Goal: Task Accomplishment & Management: Manage account settings

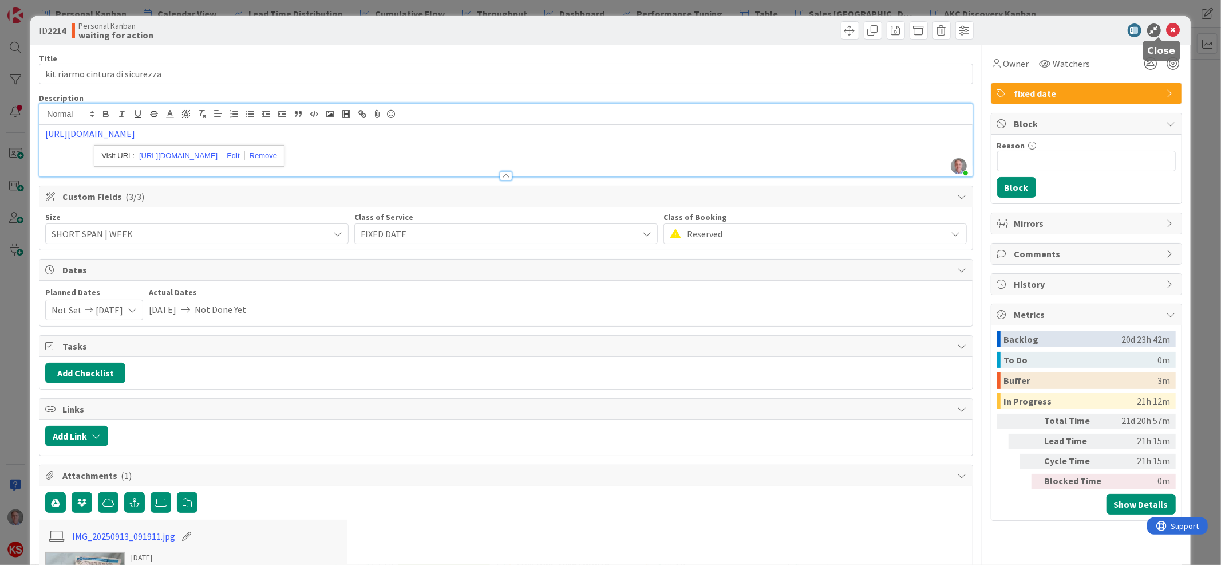
scroll to position [1560, 0]
click at [1167, 31] on icon at bounding box center [1174, 30] width 14 height 14
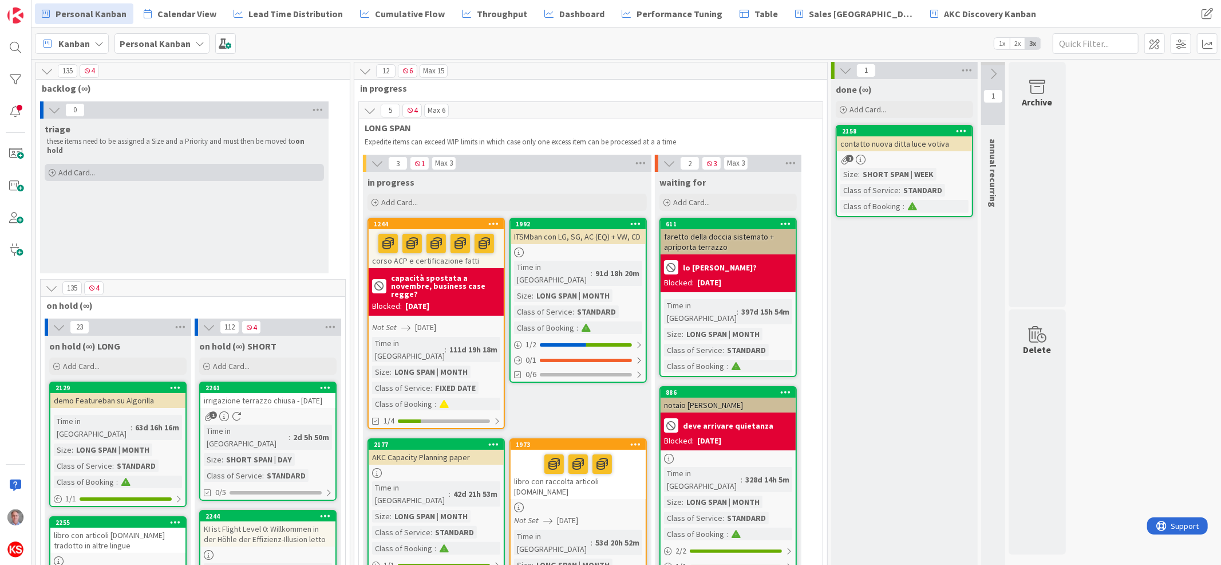
click at [79, 167] on span "Add Card..." at bounding box center [76, 172] width 37 height 10
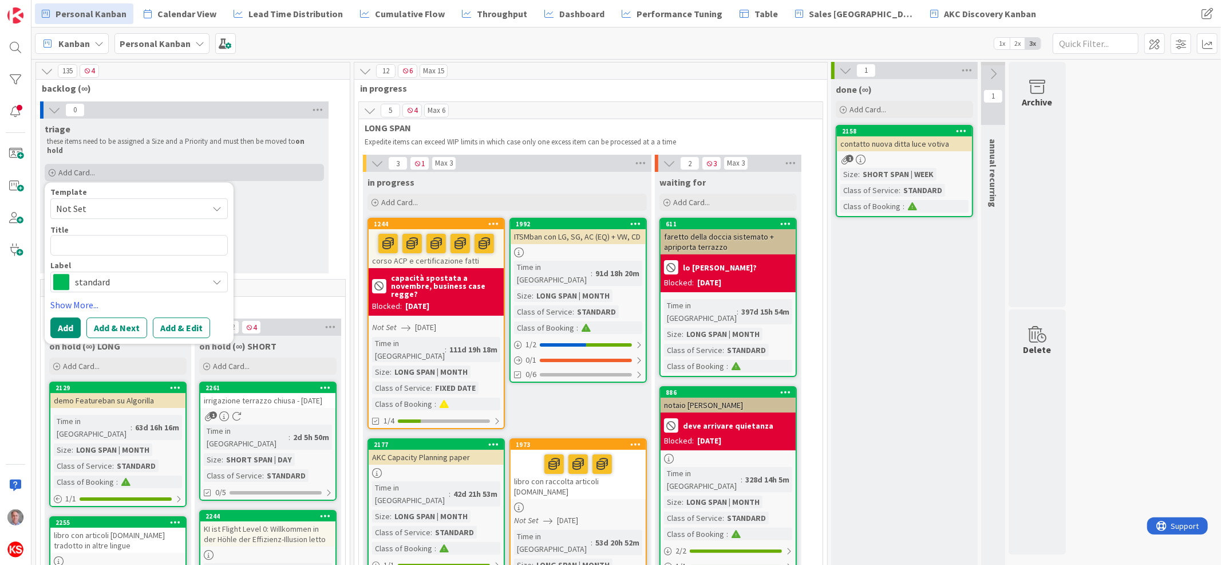
type textarea "x"
type textarea "s"
type textarea "x"
type textarea "sl"
type textarea "x"
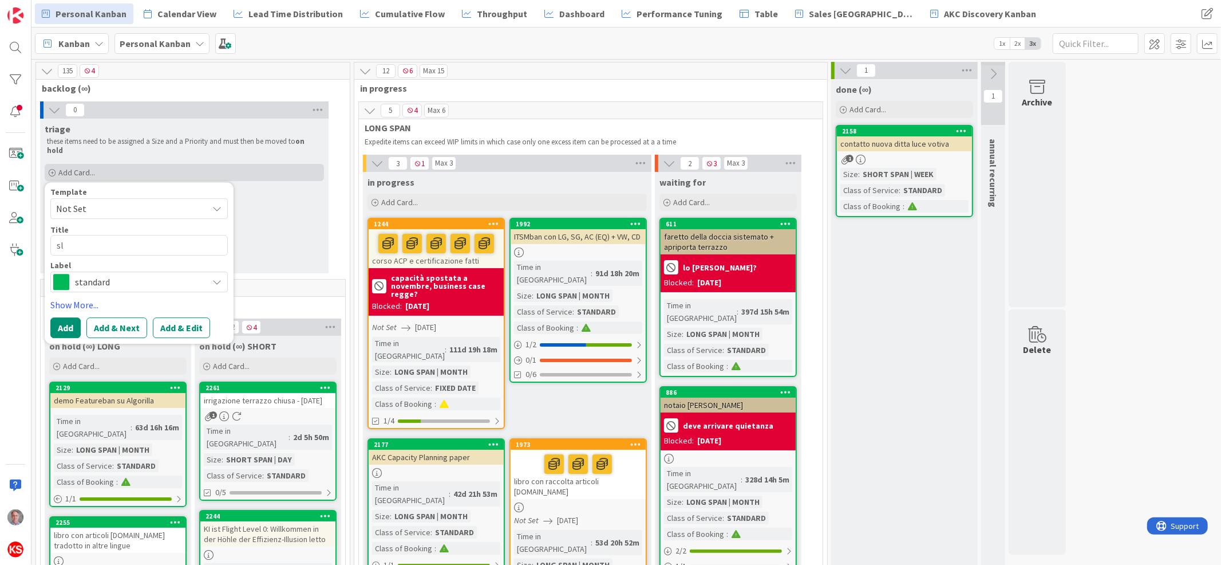
type textarea "sli"
type textarea "x"
type textarea "slid"
type textarea "x"
type textarea "slide"
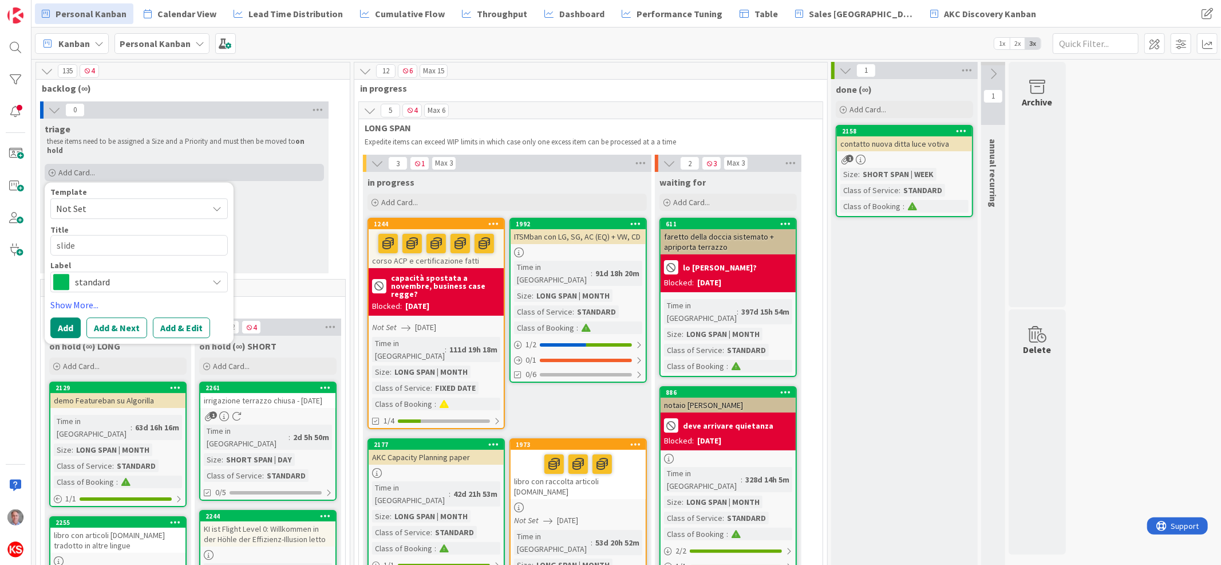
type textarea "x"
type textarea "slide"
type textarea "x"
type textarea "slide e"
type textarea "x"
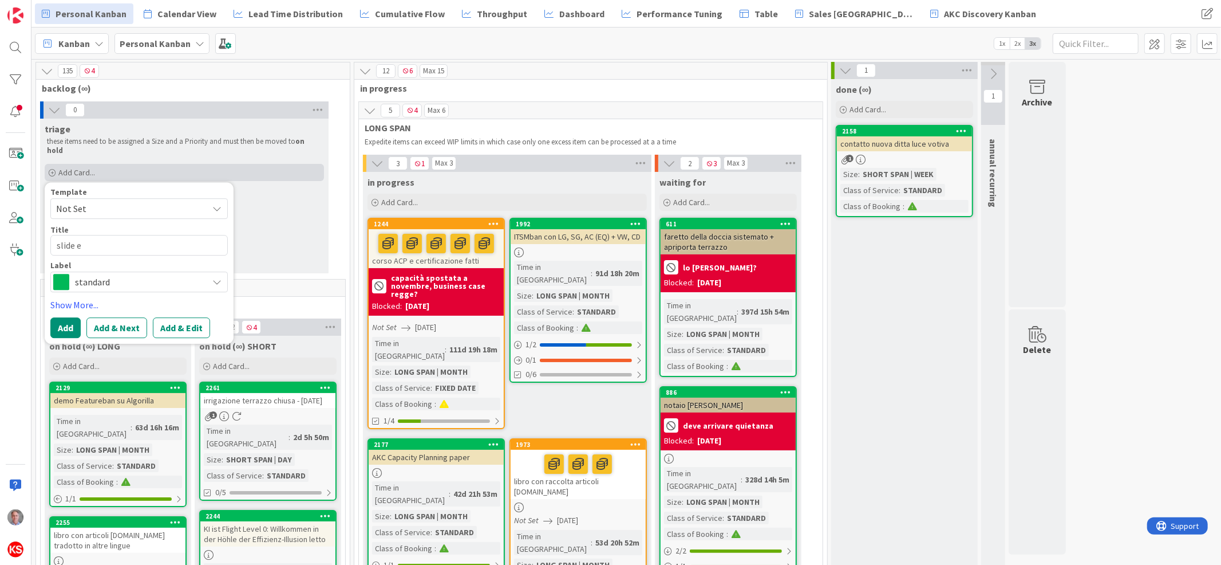
type textarea "slide eb"
type textarea "x"
type textarea "slide ebi"
type textarea "x"
type textarea "slide ebin"
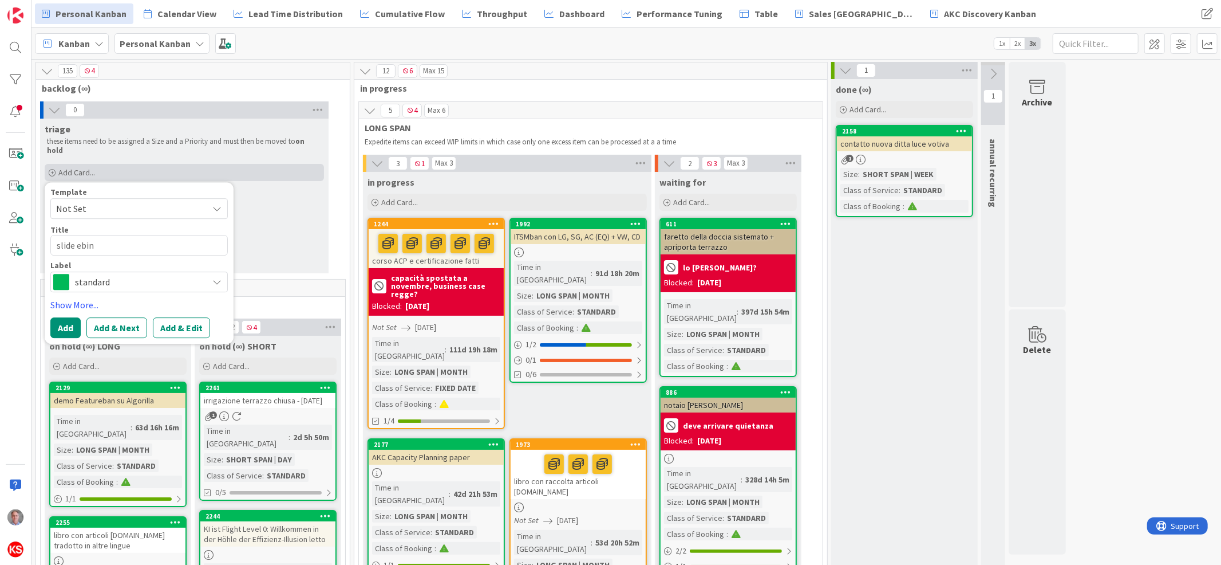
type textarea "x"
type textarea "slide ebina"
type textarea "x"
type textarea "slide ebinar"
click at [77, 237] on textarea "slide ebinar" at bounding box center [139, 245] width 178 height 21
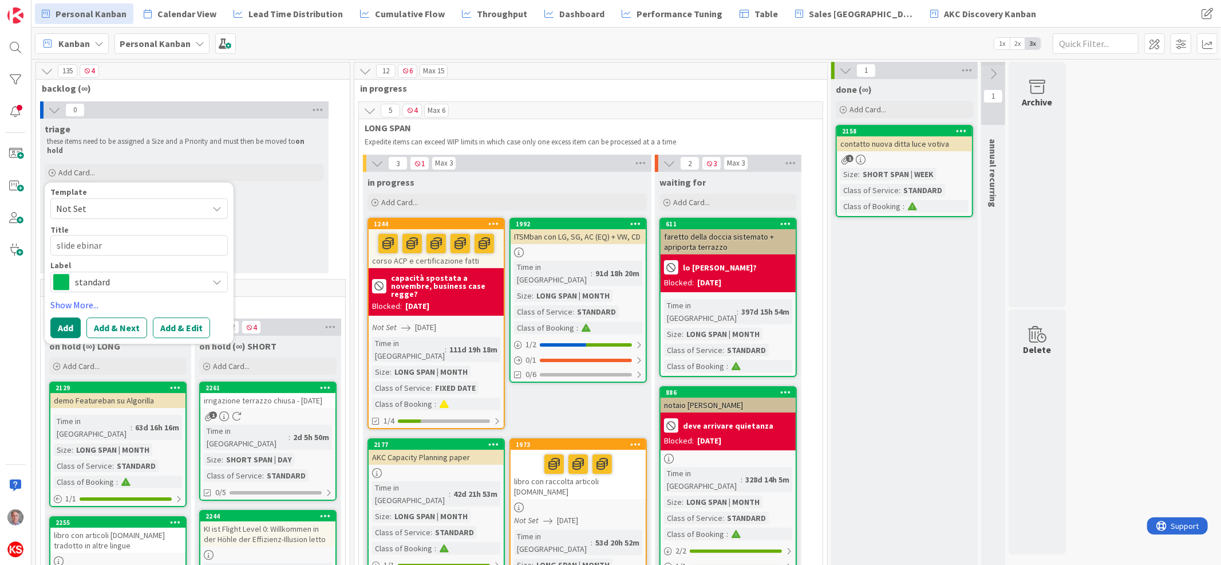
type textarea "x"
type textarea "slide webinar"
click at [144, 239] on textarea "slide webinar" at bounding box center [139, 245] width 178 height 21
type textarea "x"
type textarea "slide webinar"
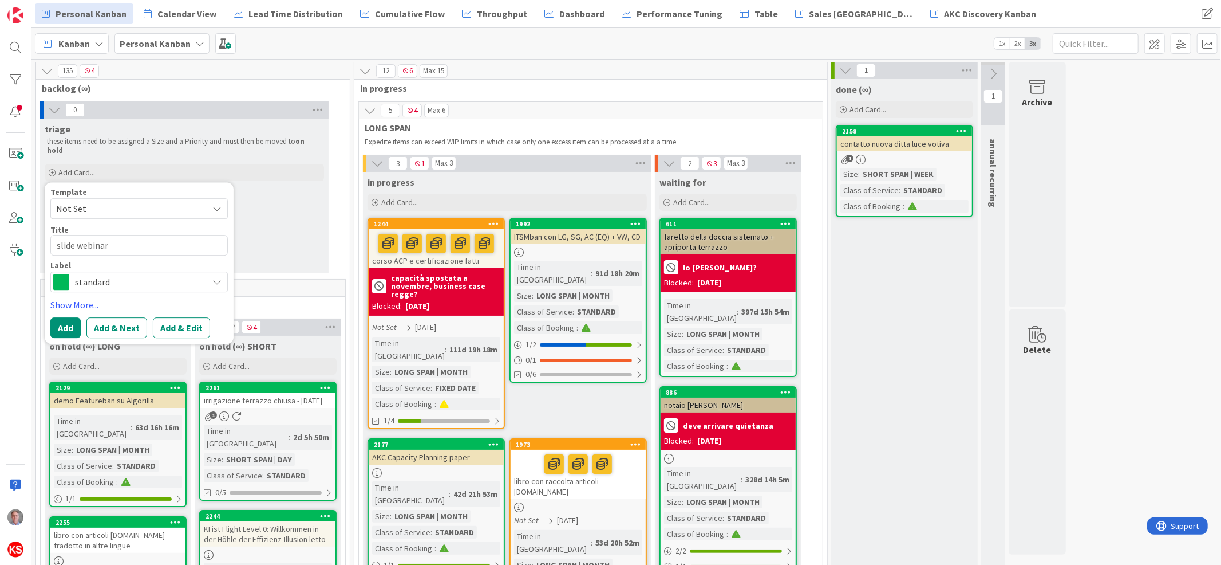
type textarea "x"
type textarea "slide webinar A"
type textarea "x"
type textarea "slide webinar AI"
click at [176, 317] on button "Add & Edit" at bounding box center [181, 327] width 57 height 21
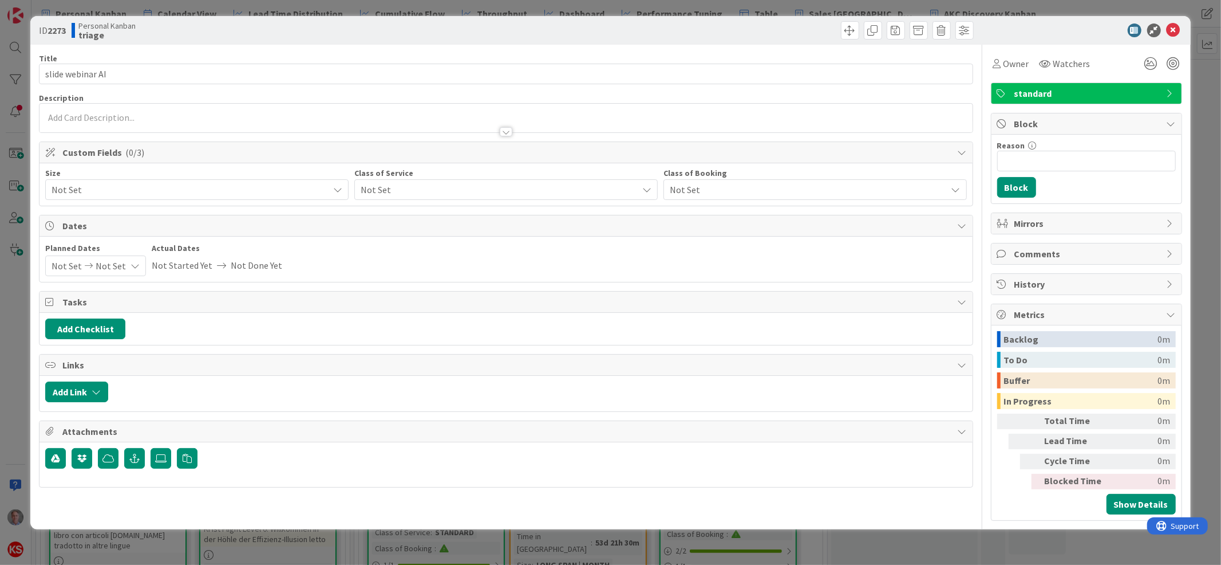
click at [503, 188] on span "Not Set" at bounding box center [496, 190] width 271 height 16
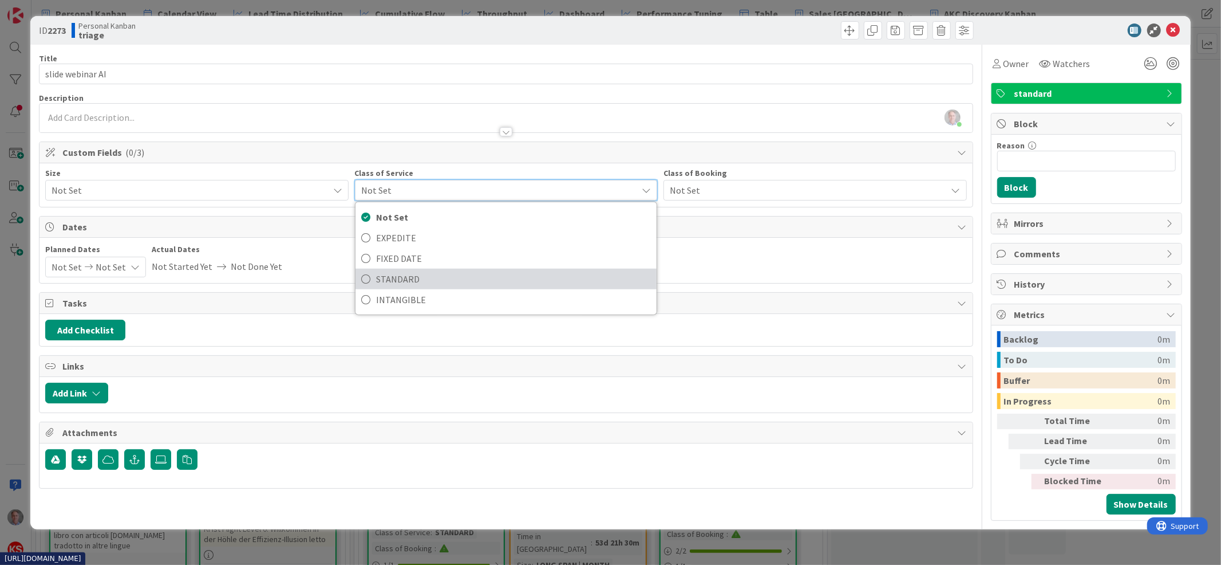
click at [452, 274] on span "STANDARD" at bounding box center [513, 278] width 275 height 17
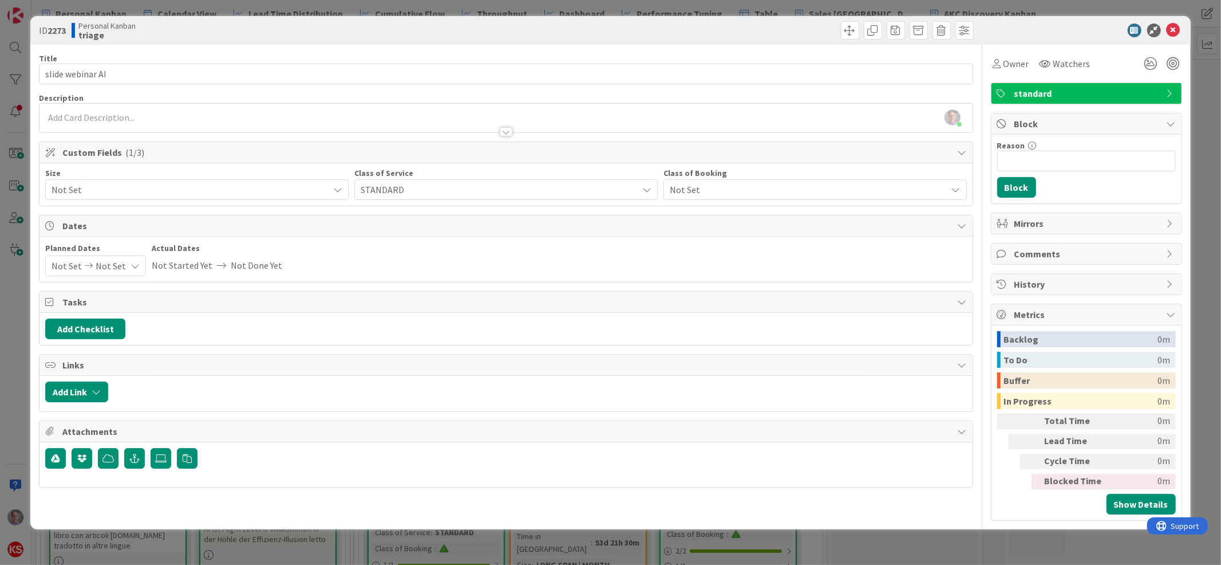
click at [302, 190] on span "Not Set" at bounding box center [187, 190] width 271 height 16
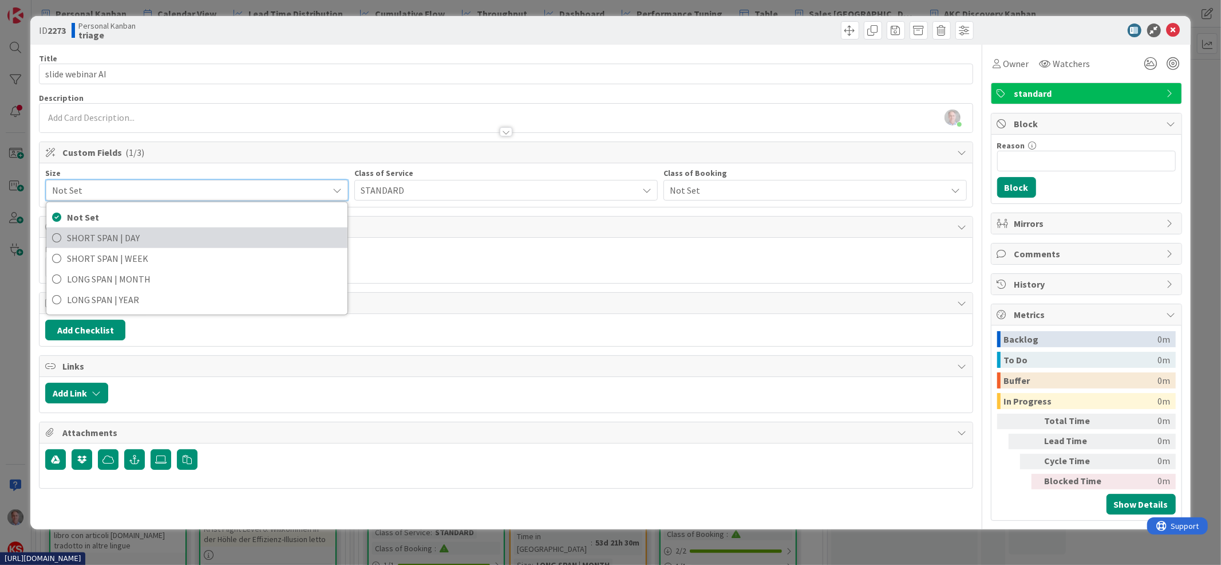
click at [285, 242] on span "SHORT SPAN | DAY" at bounding box center [204, 237] width 275 height 17
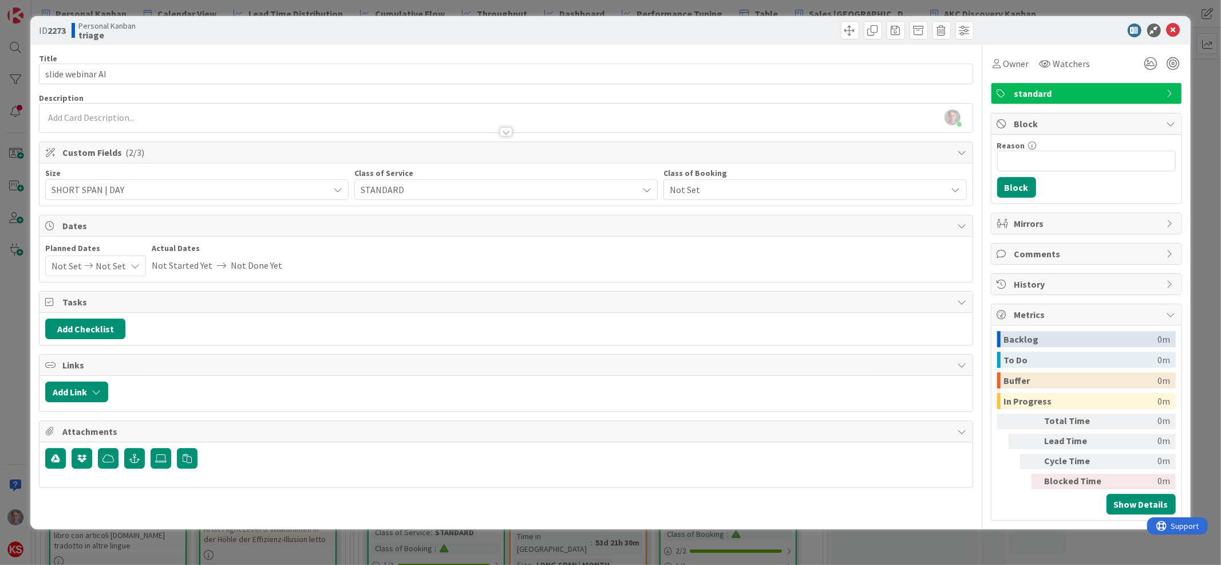
click at [738, 191] on span "Not Set" at bounding box center [805, 190] width 271 height 16
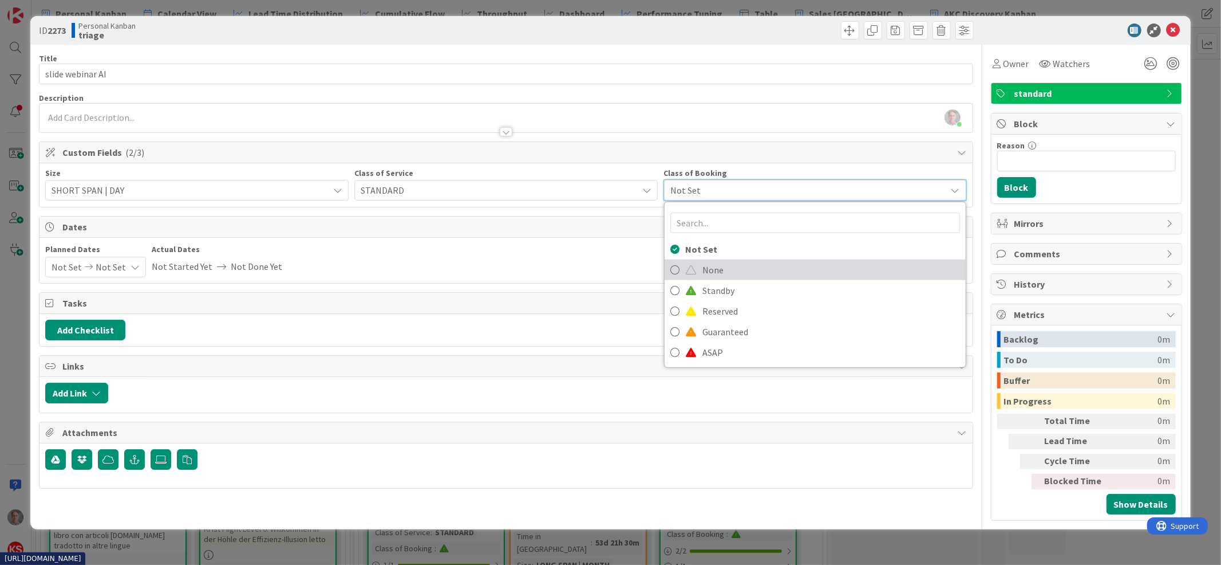
click at [745, 269] on span "None" at bounding box center [832, 269] width 258 height 17
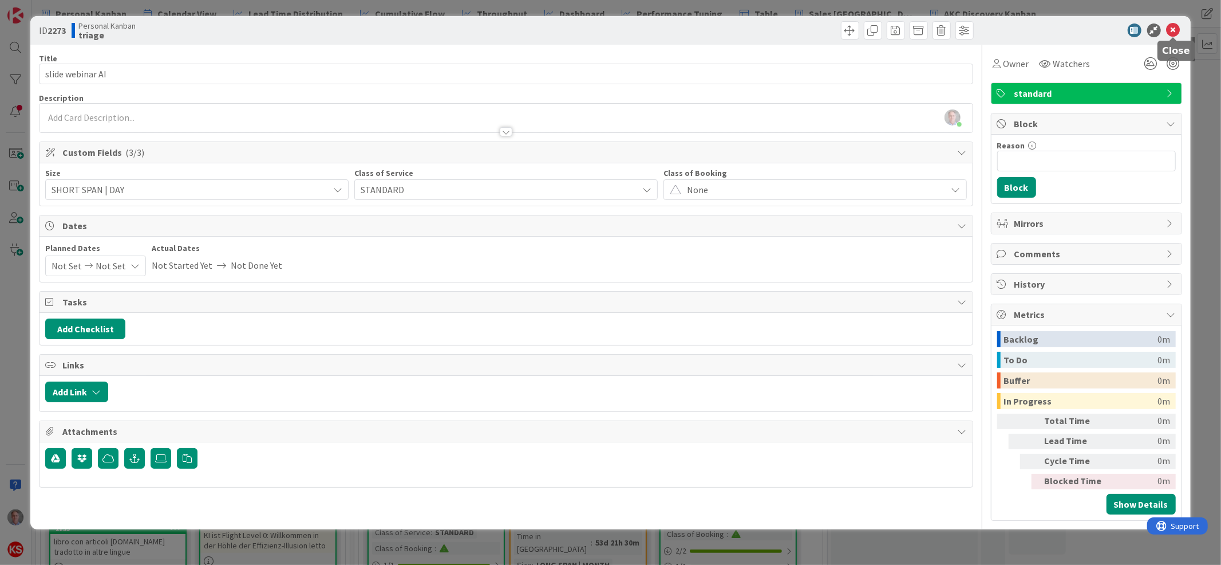
click at [1176, 30] on icon at bounding box center [1174, 30] width 14 height 14
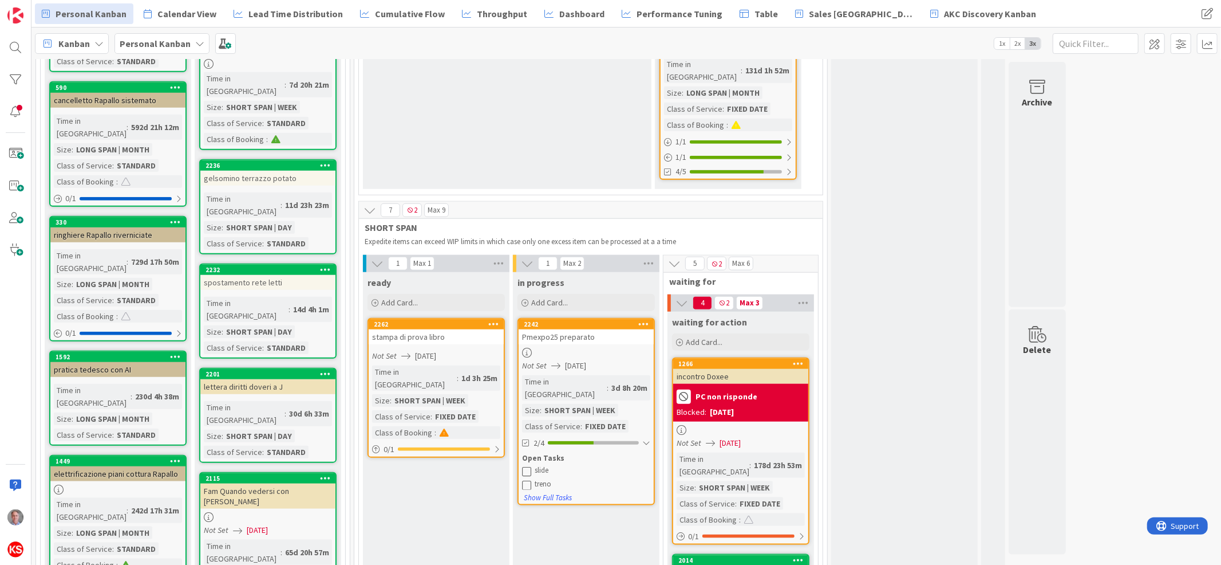
scroll to position [953, 0]
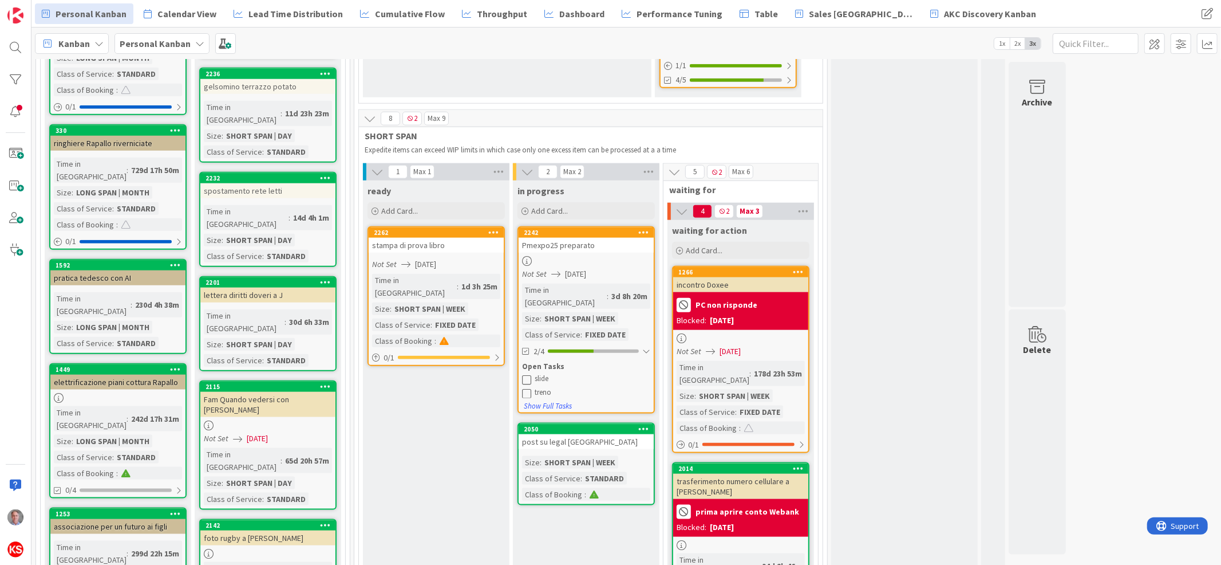
scroll to position [1069, 0]
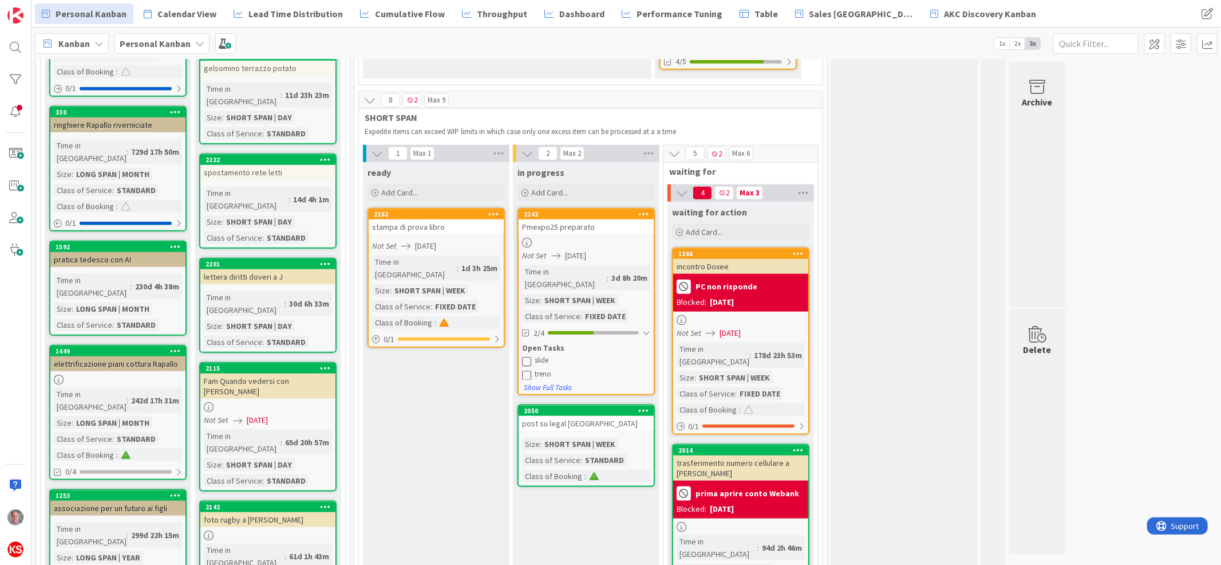
click at [627, 219] on div "Pmexpo25 preparato" at bounding box center [586, 226] width 135 height 15
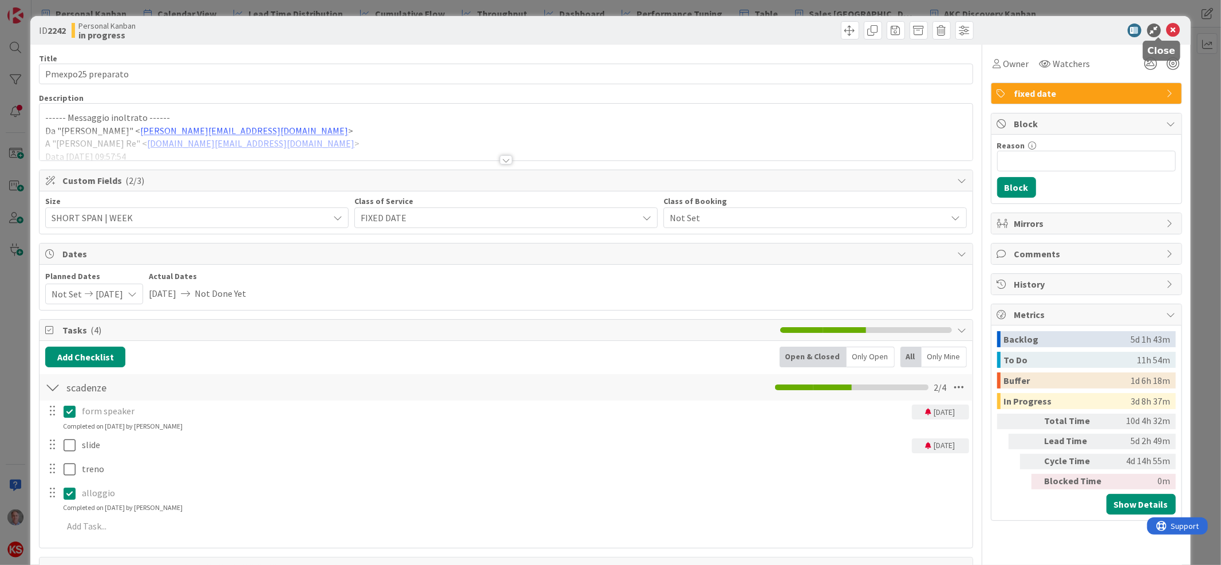
click at [1167, 27] on icon at bounding box center [1174, 30] width 14 height 14
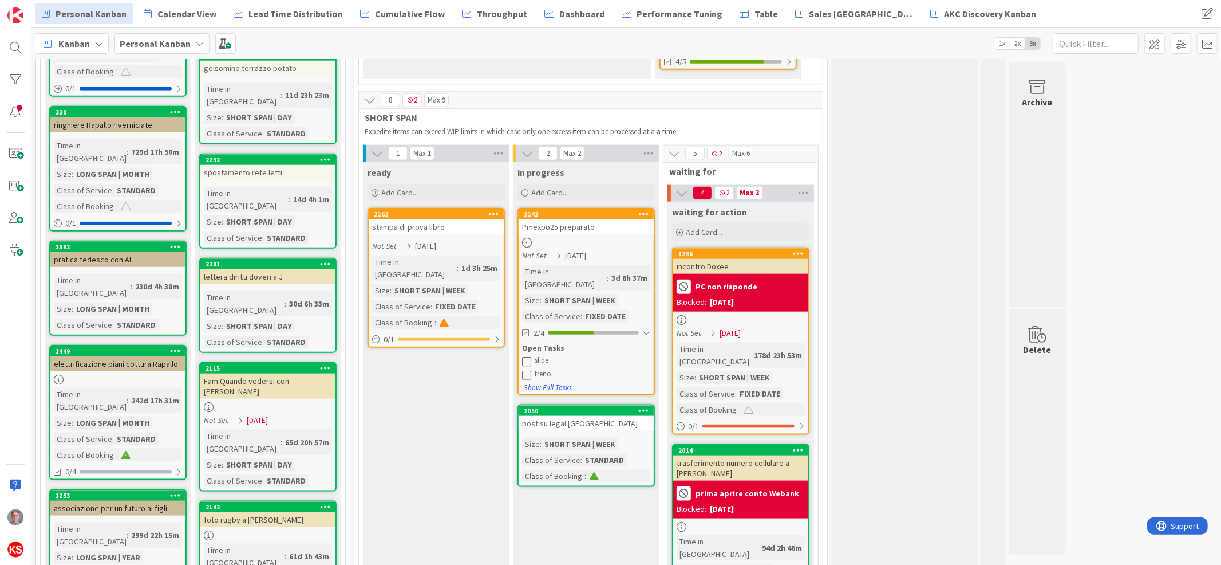
click at [644, 210] on icon at bounding box center [643, 214] width 11 height 8
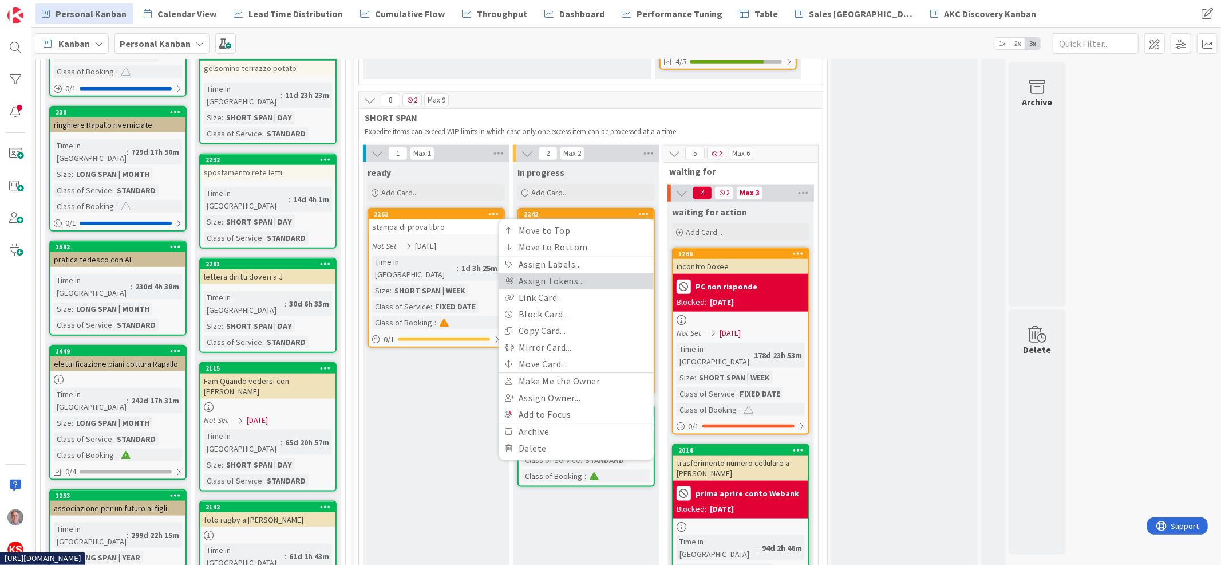
click at [549, 273] on link "Assign Tokens..." at bounding box center [576, 281] width 155 height 17
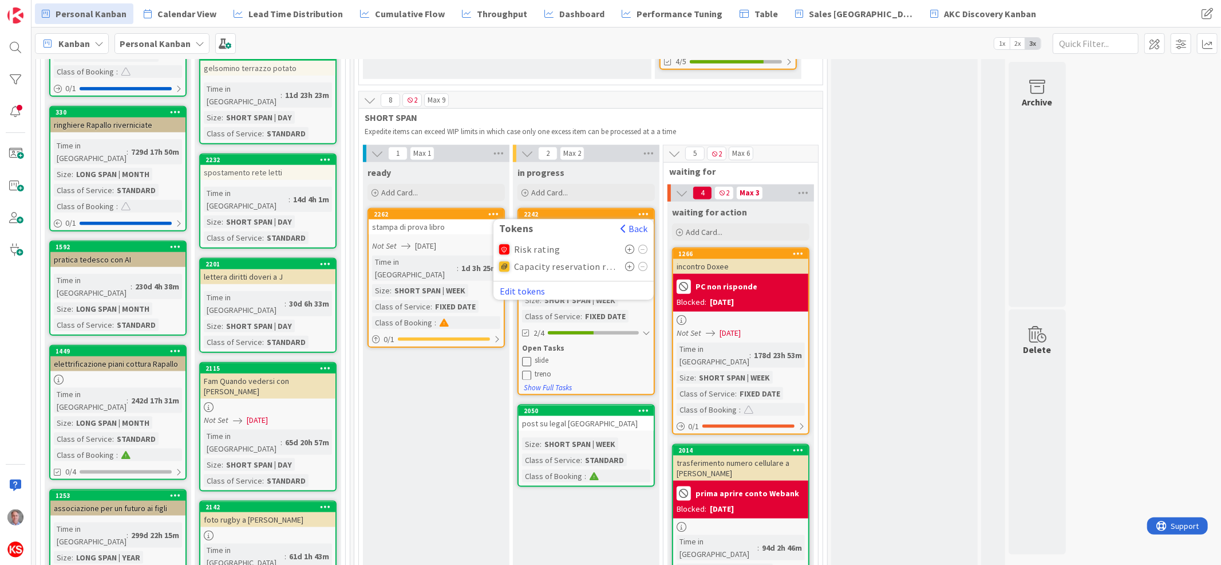
click at [629, 262] on icon at bounding box center [630, 266] width 10 height 9
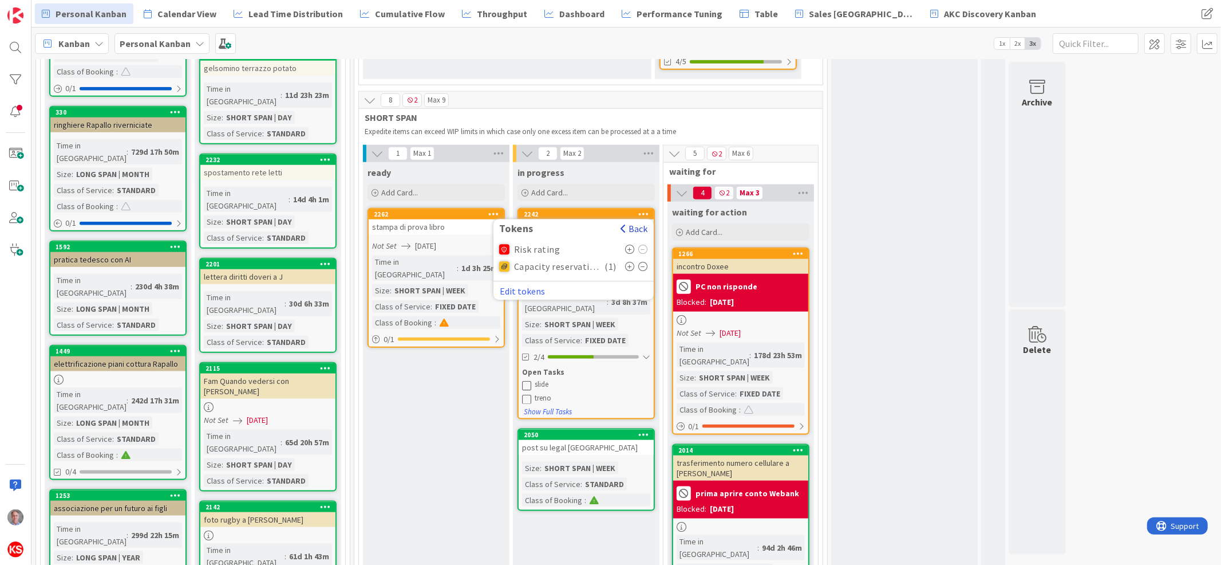
click at [646, 222] on button "Back" at bounding box center [634, 228] width 28 height 13
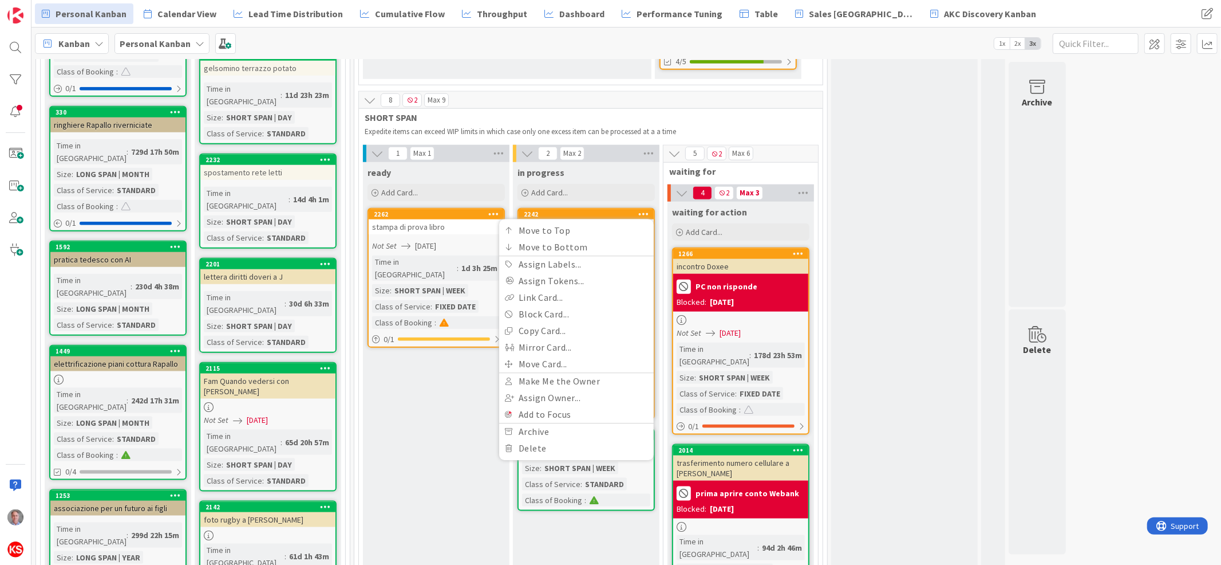
click at [646, 210] on icon at bounding box center [643, 214] width 11 height 8
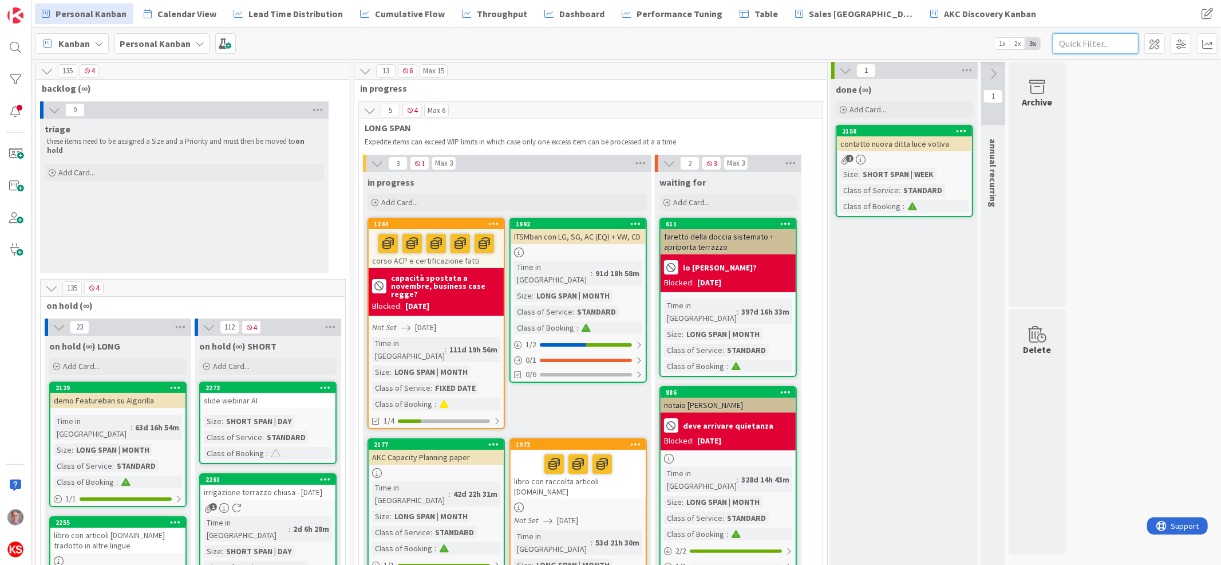
click at [1092, 43] on input "text" at bounding box center [1096, 43] width 86 height 21
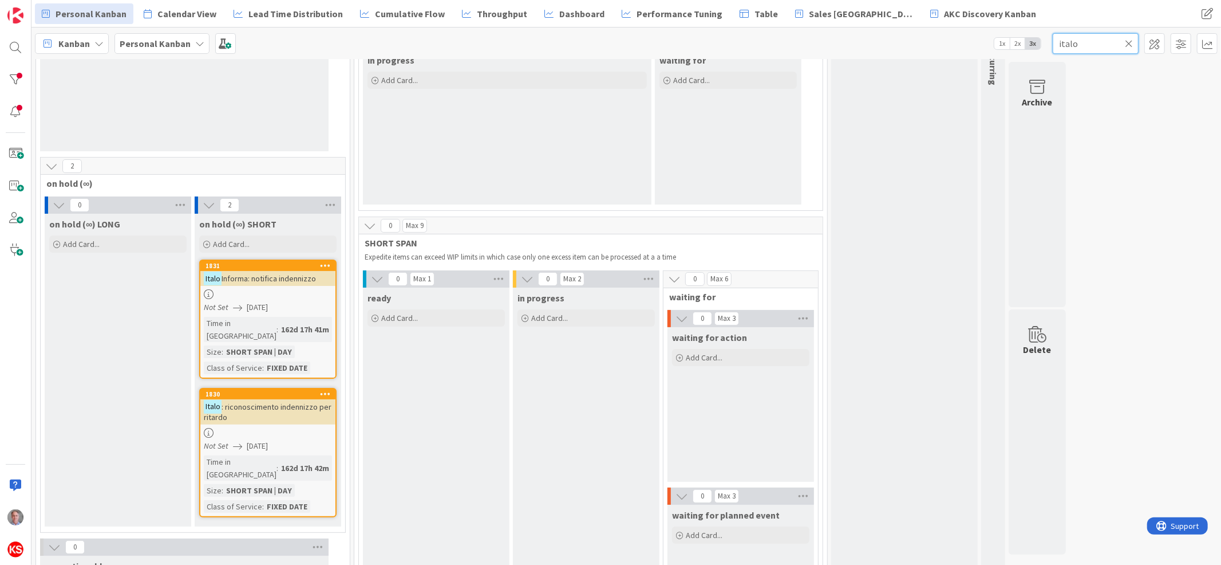
scroll to position [124, 0]
type input "italo"
click at [309, 426] on div at bounding box center [267, 431] width 135 height 10
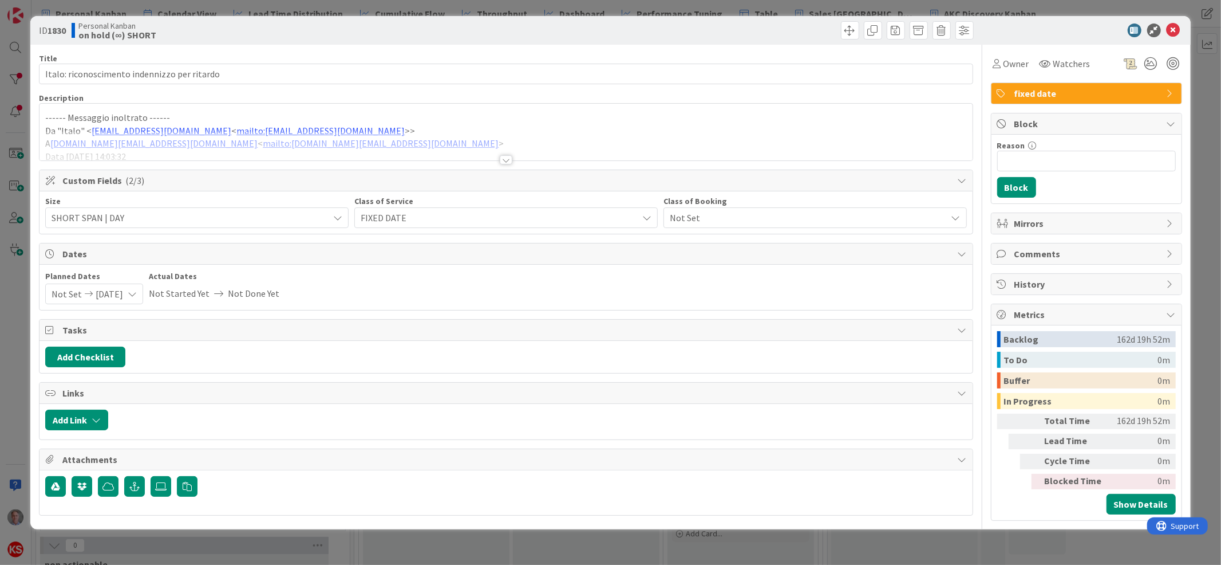
click at [506, 156] on div at bounding box center [506, 159] width 13 height 9
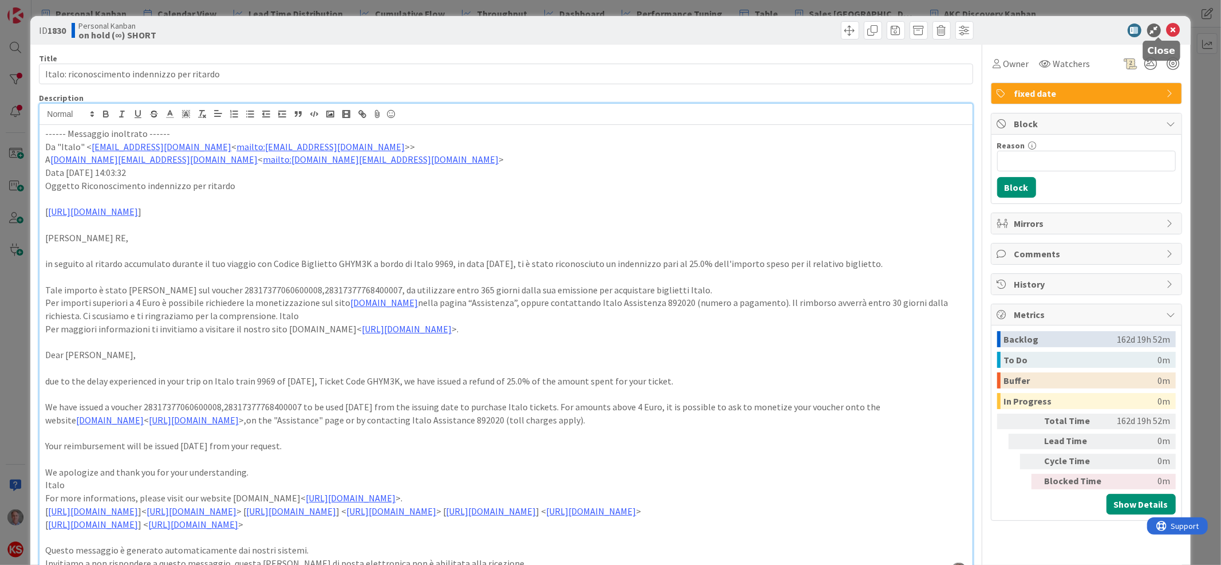
click at [1167, 28] on icon at bounding box center [1174, 30] width 14 height 14
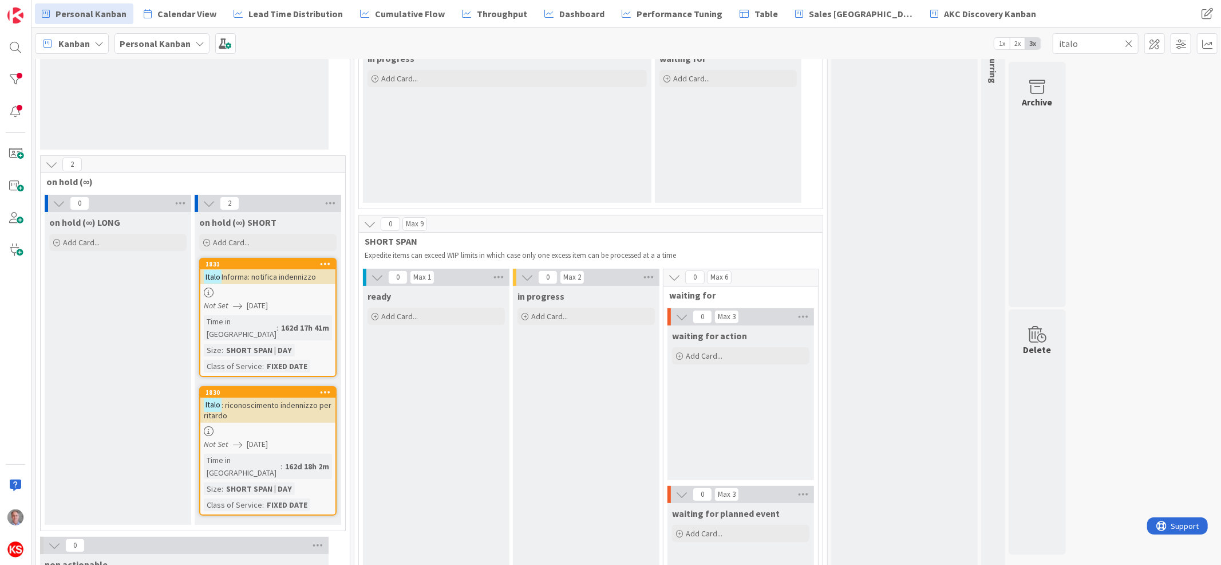
click at [318, 294] on div at bounding box center [267, 292] width 135 height 10
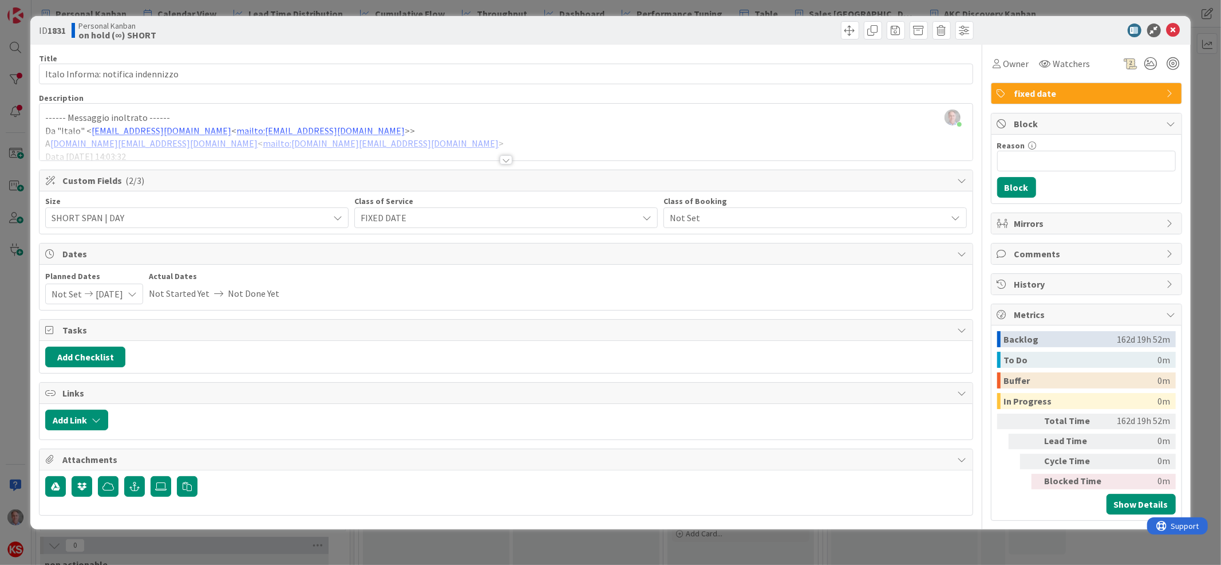
click at [503, 157] on div at bounding box center [506, 159] width 13 height 9
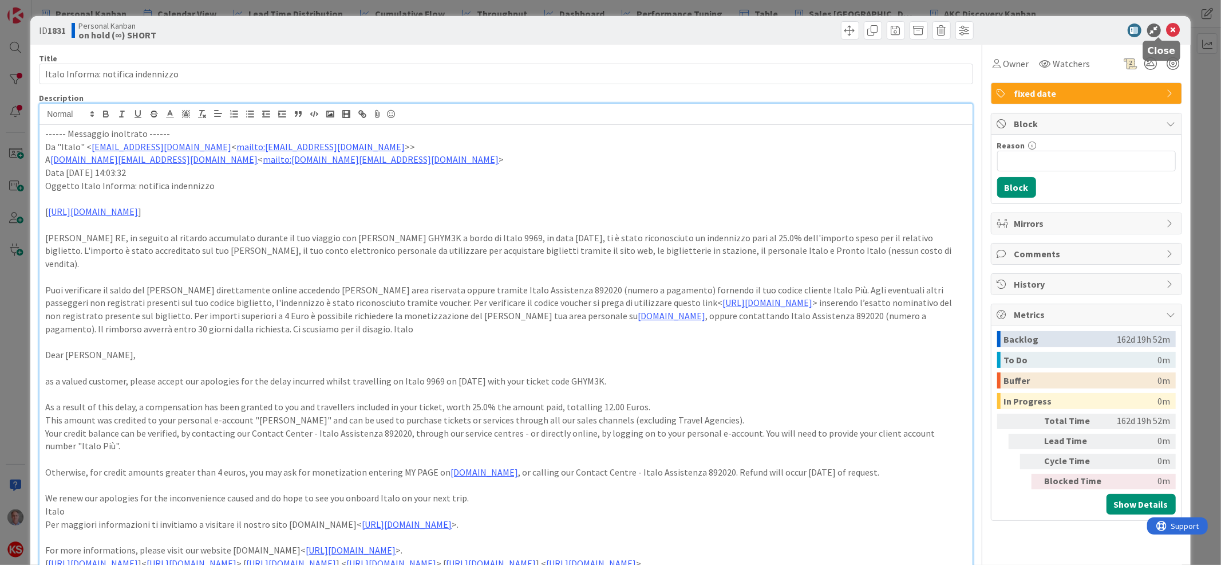
click at [1167, 33] on icon at bounding box center [1174, 30] width 14 height 14
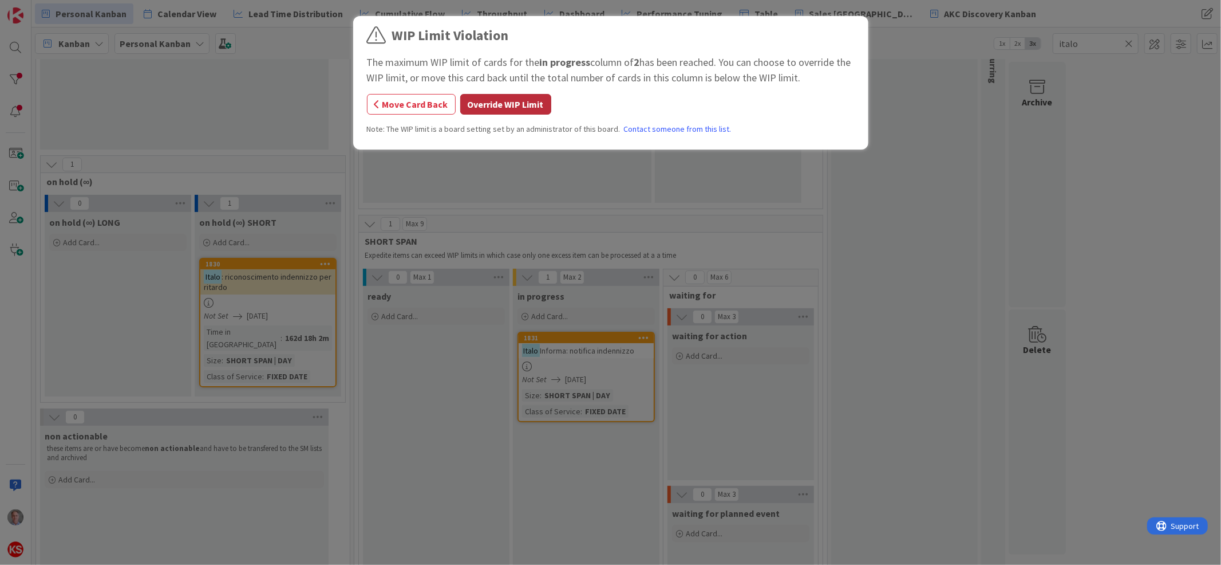
click at [516, 101] on button "Override WIP Limit" at bounding box center [505, 104] width 91 height 21
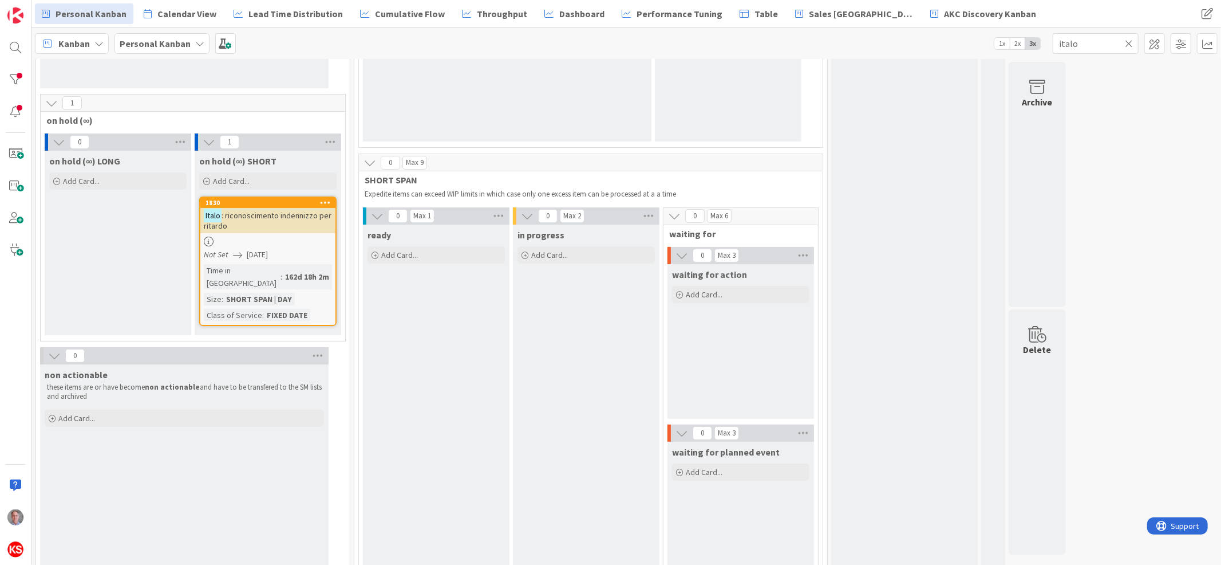
scroll to position [199, 0]
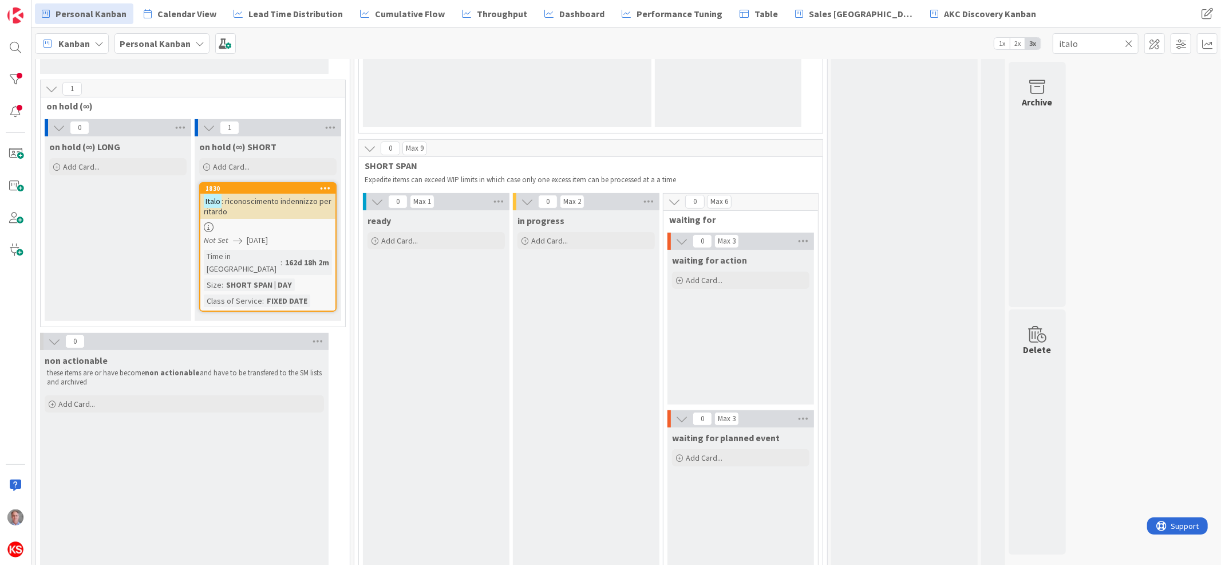
click at [298, 222] on div at bounding box center [267, 227] width 135 height 10
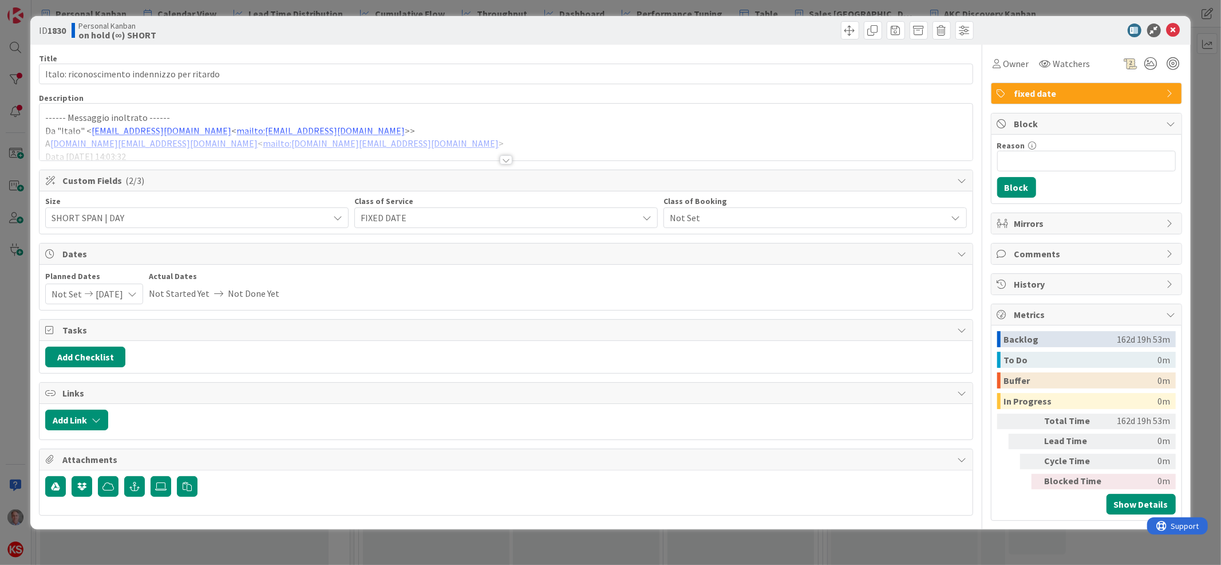
click at [507, 159] on div at bounding box center [506, 159] width 13 height 9
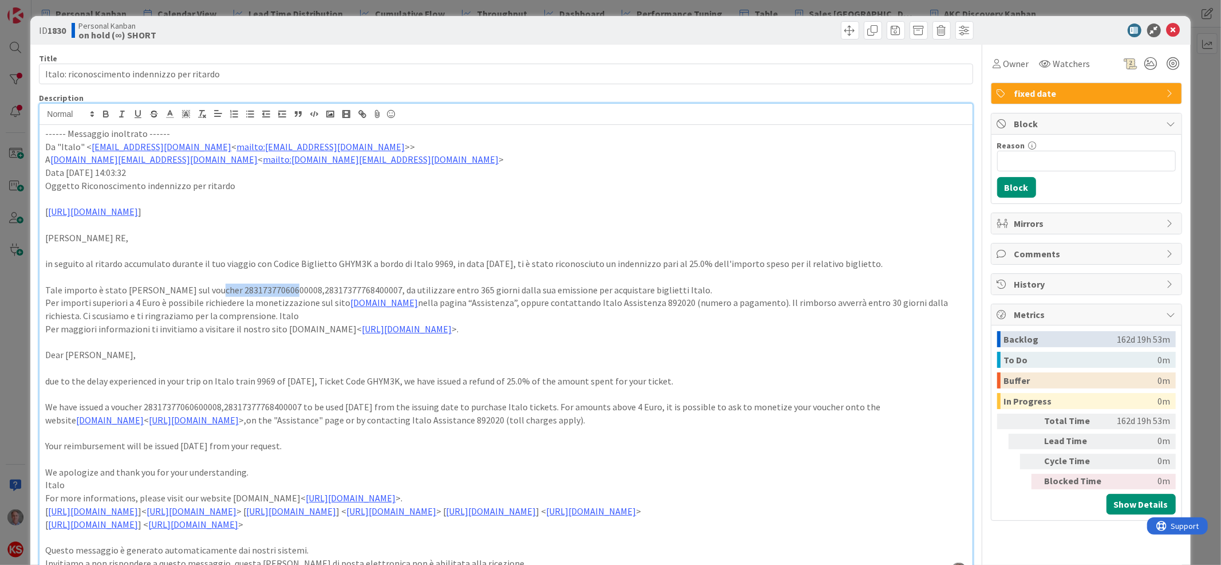
drag, startPoint x: 201, startPoint y: 287, endPoint x: 277, endPoint y: 285, distance: 76.2
click at [277, 285] on p "Tale importo è stato [PERSON_NAME] sul voucher 28317377060600008,28317377768400…" at bounding box center [505, 289] width 921 height 13
copy p "28317377060600008"
drag, startPoint x: 357, startPoint y: 289, endPoint x: 282, endPoint y: 289, distance: 75.0
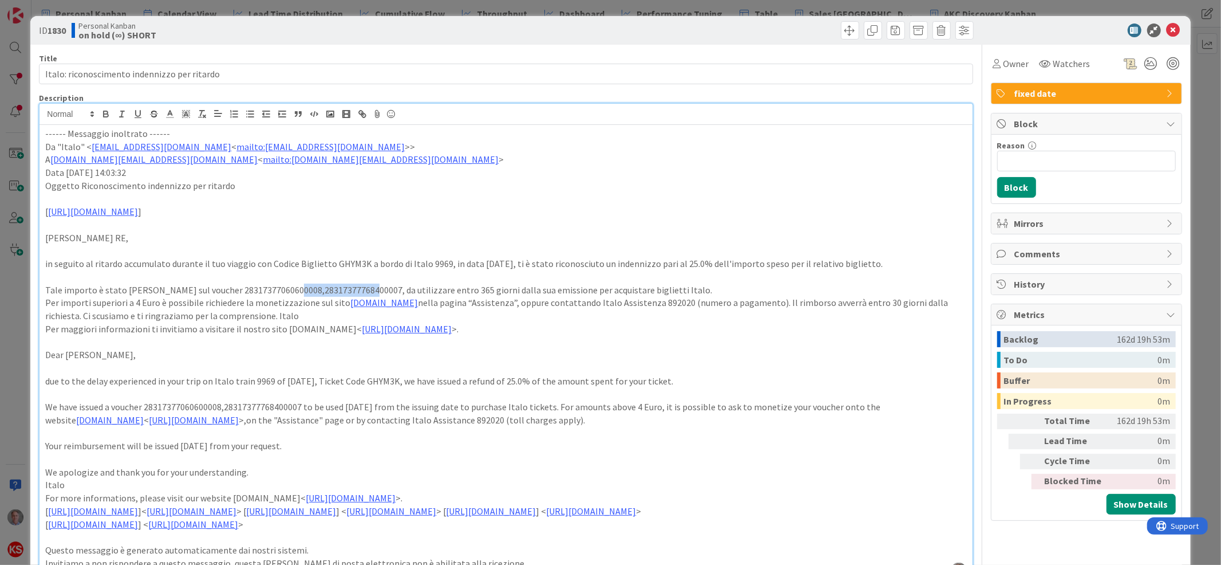
click at [282, 289] on p "Tale importo è stato [PERSON_NAME] sul voucher 28317377060600008,28317377768400…" at bounding box center [505, 289] width 921 height 13
copy p "28317377768400007"
click at [1167, 28] on icon at bounding box center [1174, 30] width 14 height 14
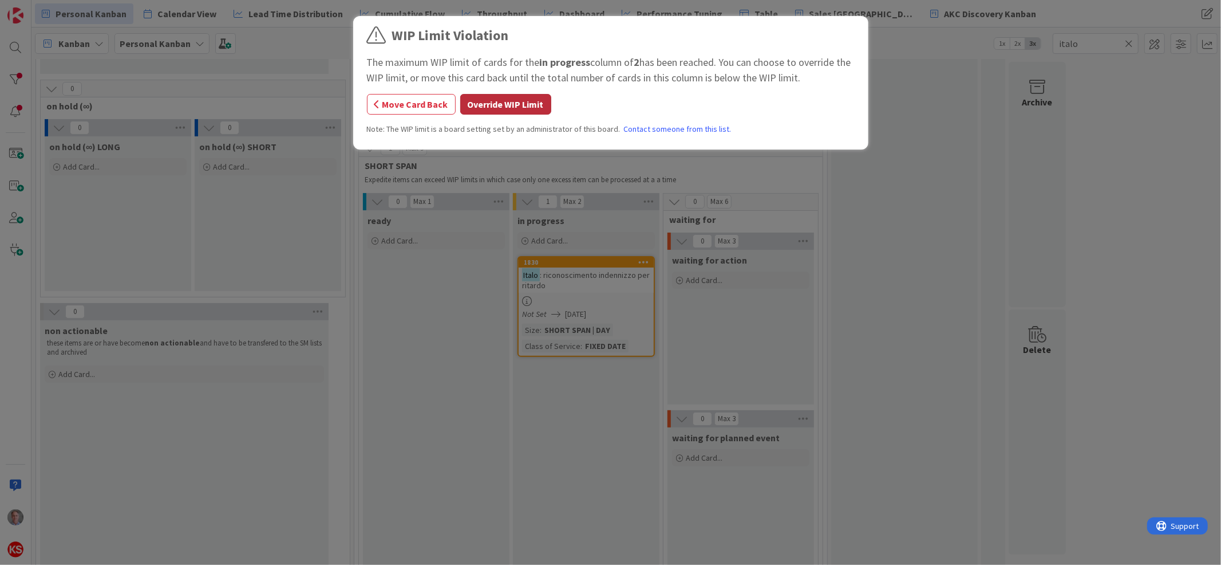
click at [497, 102] on button "Override WIP Limit" at bounding box center [505, 104] width 91 height 21
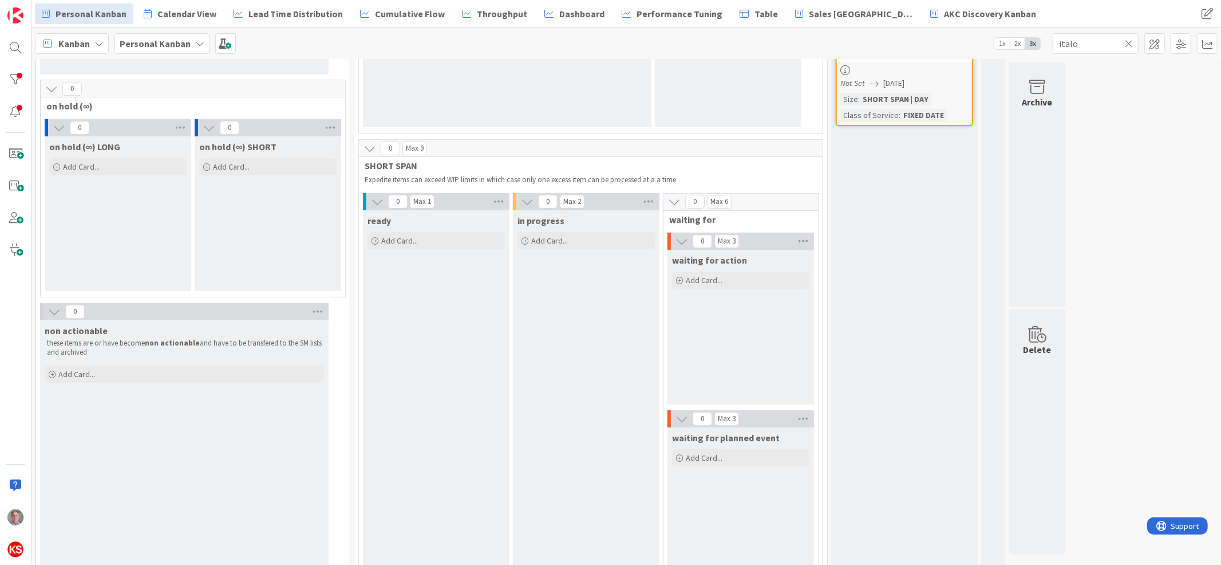
click at [1132, 44] on icon at bounding box center [1129, 43] width 8 height 10
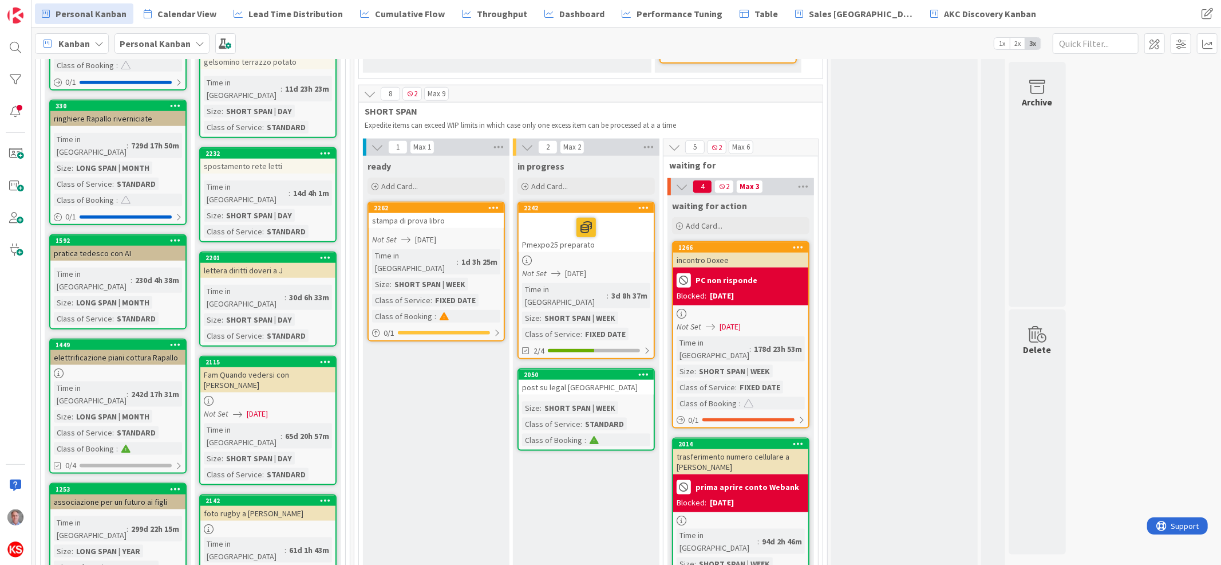
scroll to position [1058, 0]
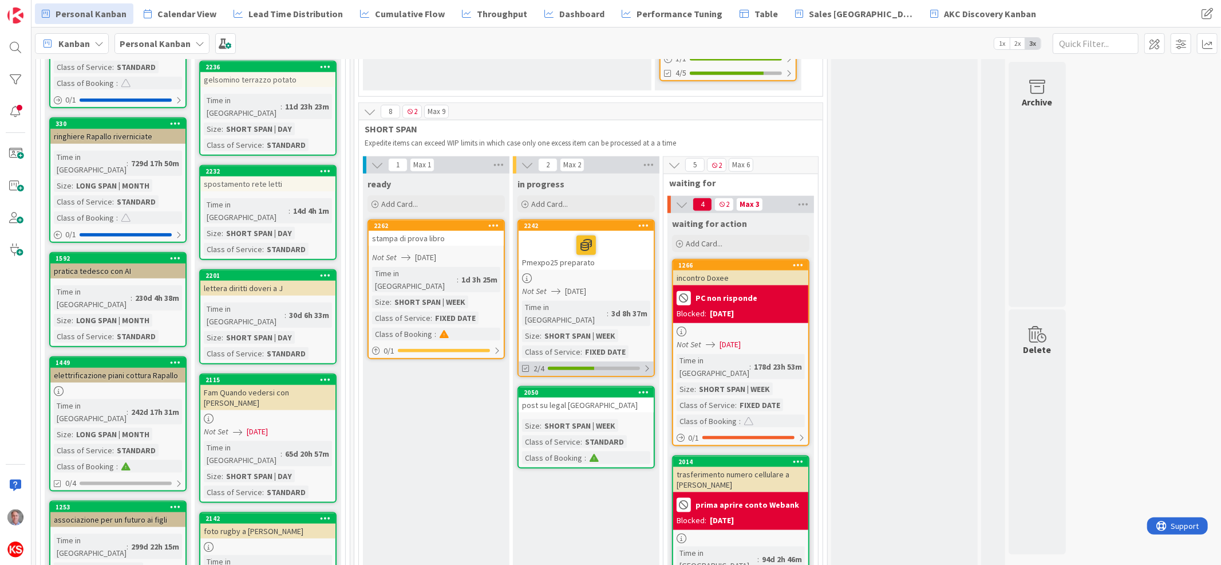
click at [648, 364] on div at bounding box center [647, 368] width 7 height 9
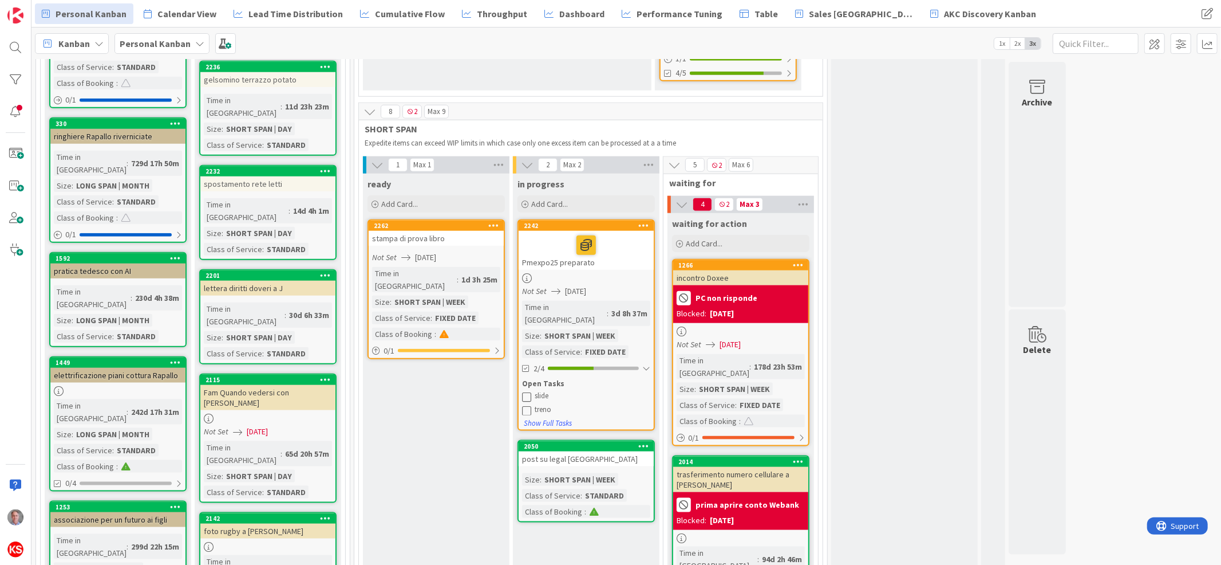
click at [524, 405] on icon at bounding box center [526, 409] width 9 height 9
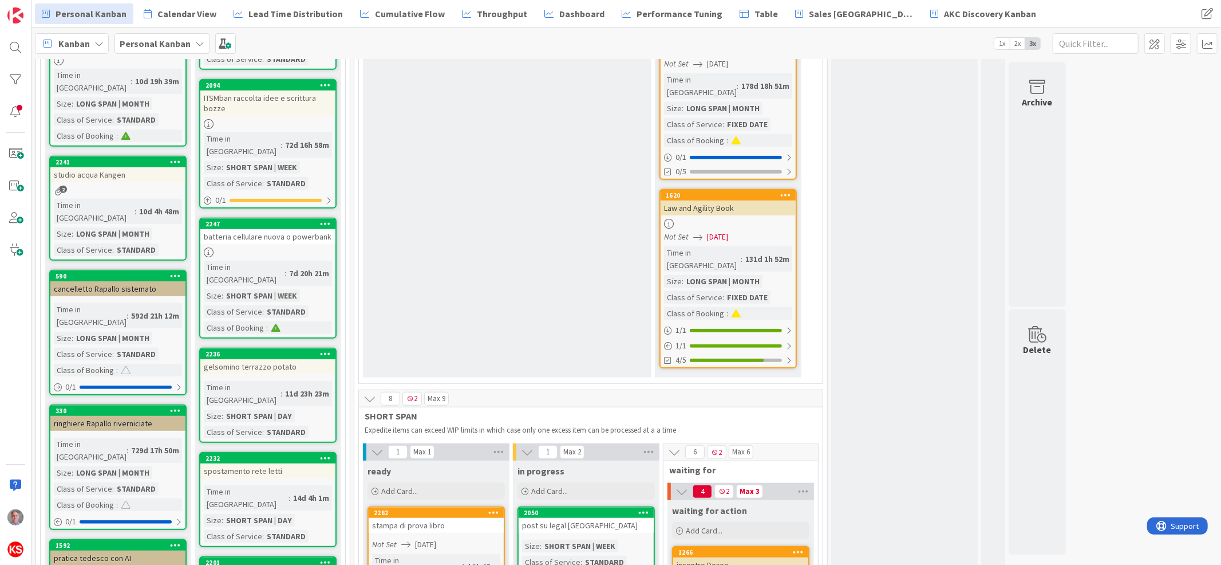
scroll to position [0, 0]
